Goal: Check status: Check status

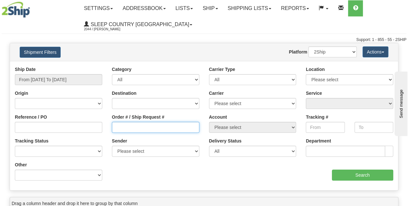
click at [122, 130] on input "Order # / Ship Request #" at bounding box center [155, 127] width 87 height 11
paste input "9002I034727"
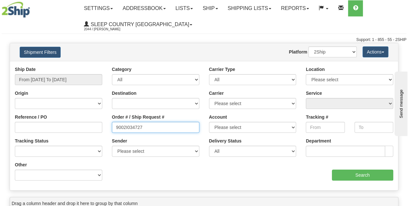
type input "9002I034727"
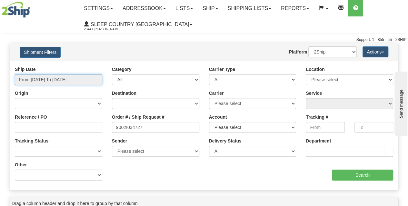
click at [58, 82] on input "From [DATE] To [DATE]" at bounding box center [58, 79] width 87 height 11
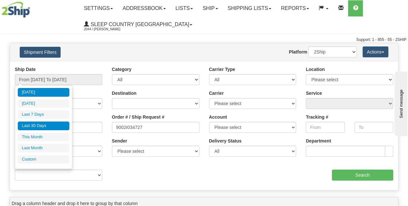
click at [43, 126] on li "Last 30 Days" at bounding box center [44, 126] width 52 height 9
type input "From [DATE] To [DATE]"
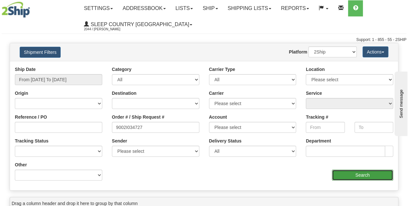
click at [346, 173] on input "Search" at bounding box center [363, 175] width 62 height 11
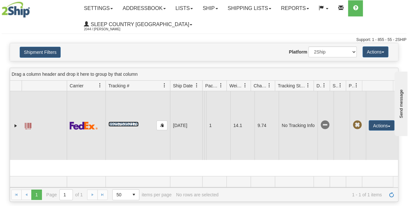
click at [133, 124] on link "392575352176" at bounding box center [123, 124] width 30 height 5
